Goal: Information Seeking & Learning: Learn about a topic

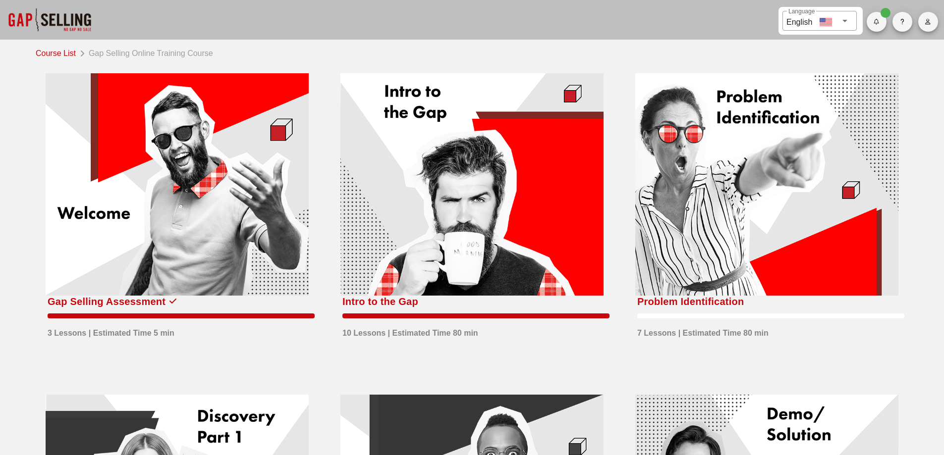
click at [767, 204] on div at bounding box center [766, 184] width 263 height 222
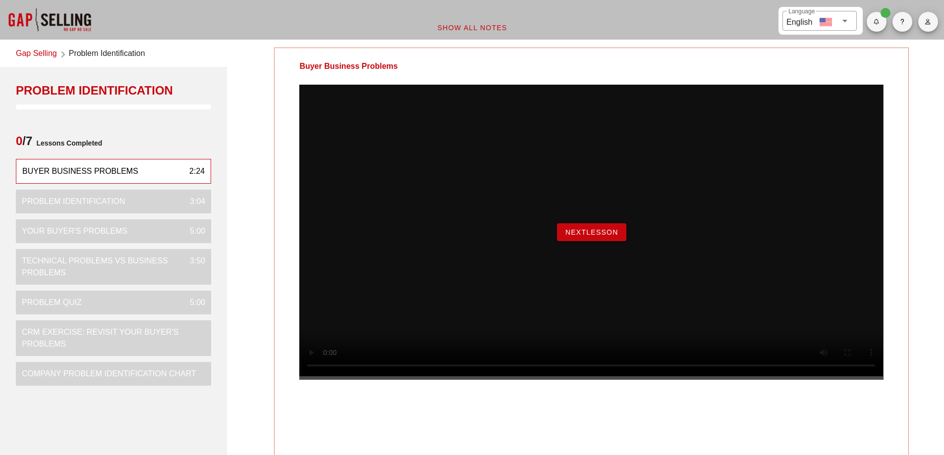
click at [599, 241] on button "NextLesson" at bounding box center [591, 232] width 69 height 18
